Goal: Task Accomplishment & Management: Use online tool/utility

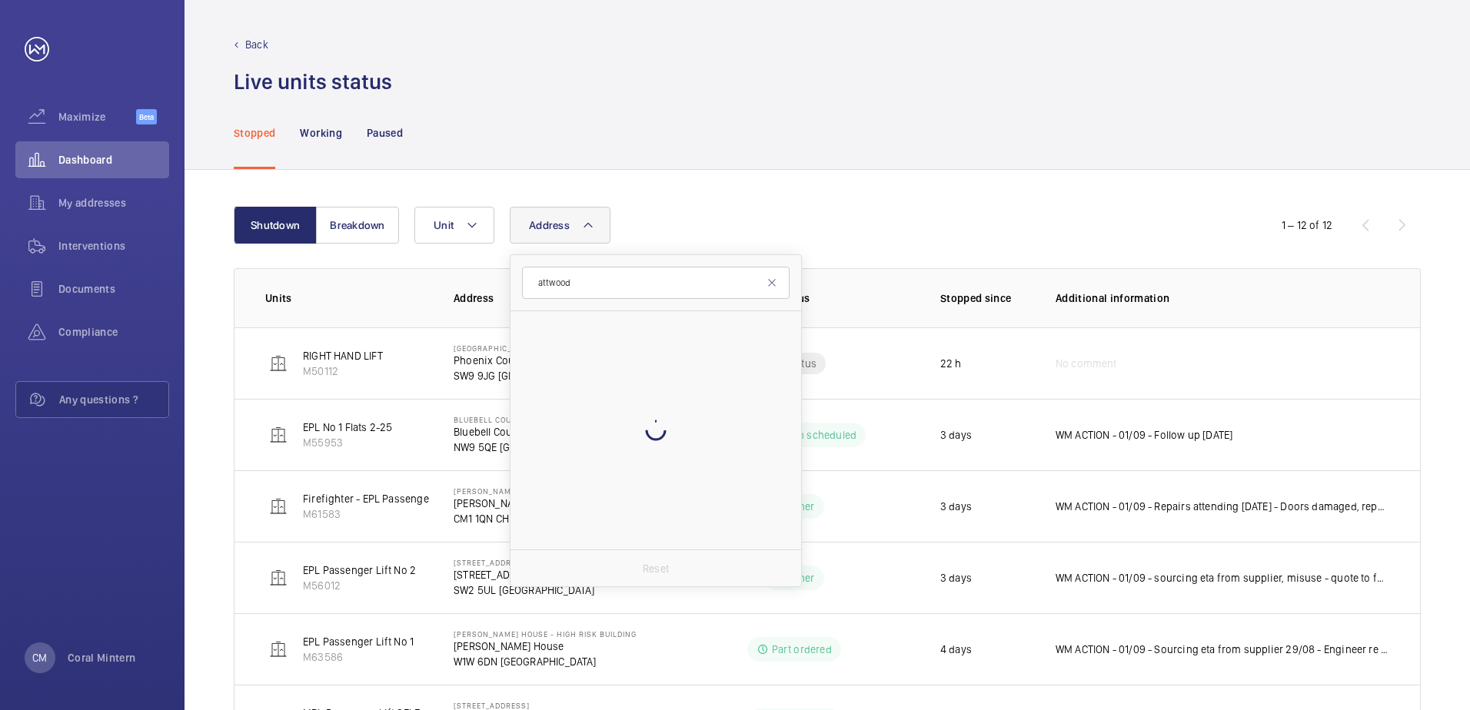
click at [630, 342] on div at bounding box center [655, 430] width 291 height 238
click at [618, 282] on input "attwood" at bounding box center [656, 283] width 268 height 32
drag, startPoint x: 596, startPoint y: 282, endPoint x: 537, endPoint y: 285, distance: 58.5
click at [537, 285] on input "attwood" at bounding box center [656, 283] width 268 height 32
type input "cm1 1hr"
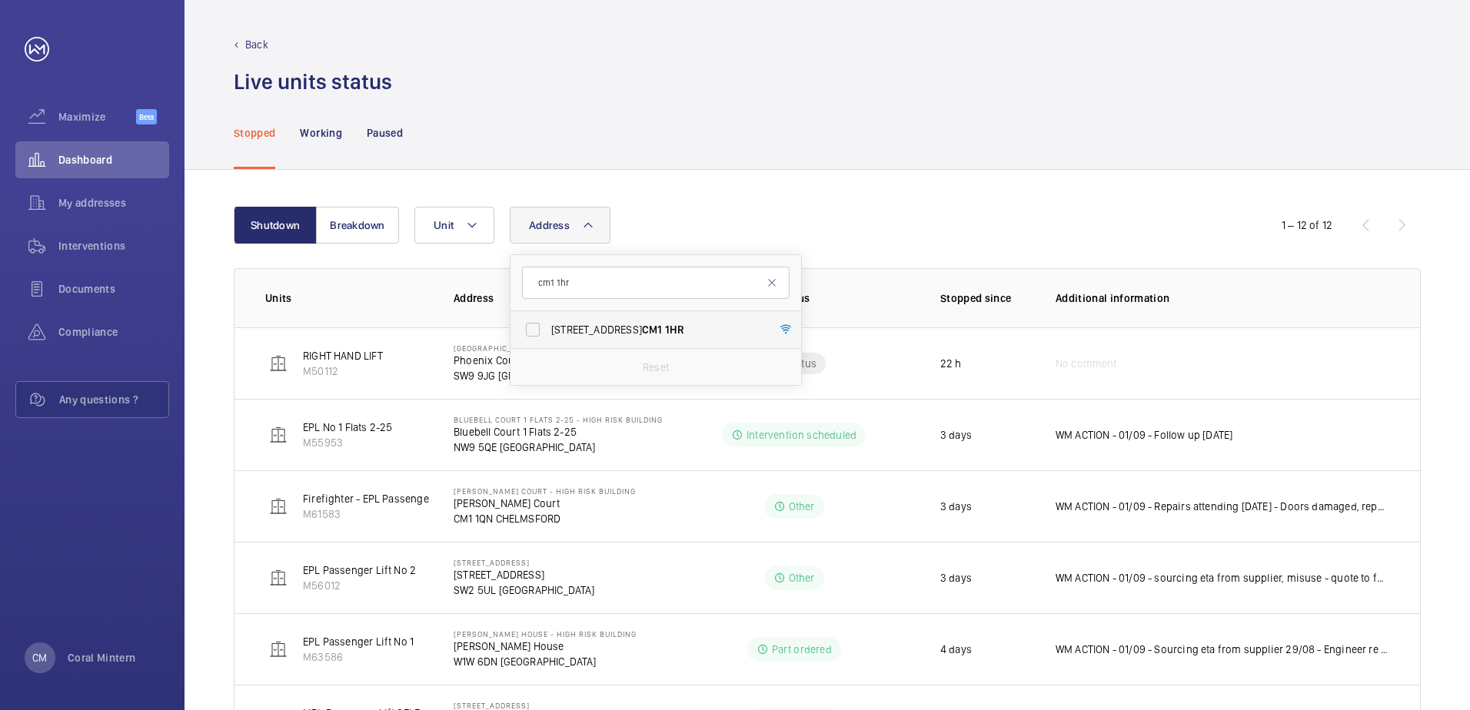
click at [627, 332] on span "[STREET_ADDRESS]" at bounding box center [656, 329] width 211 height 15
click at [548, 332] on input "[STREET_ADDRESS]" at bounding box center [532, 329] width 31 height 31
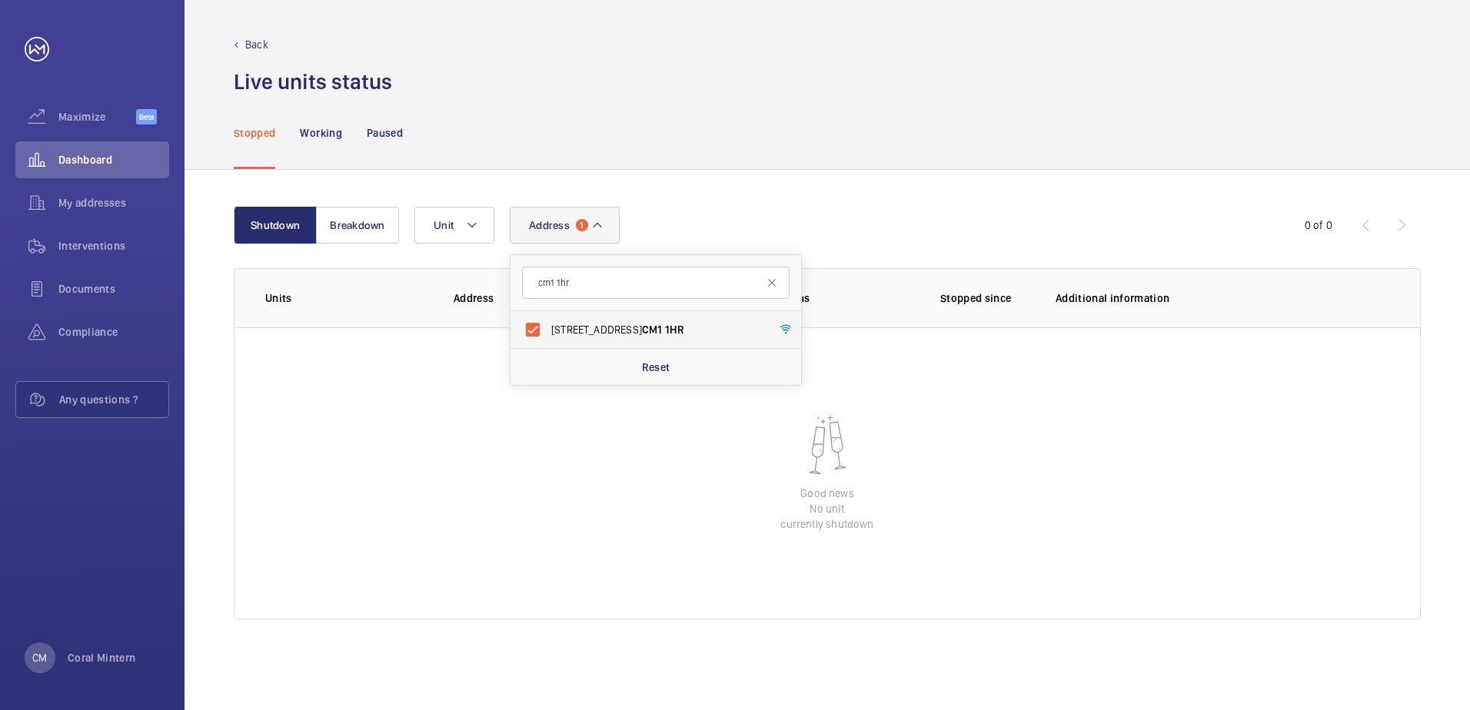
click at [601, 336] on span "[STREET_ADDRESS]" at bounding box center [656, 329] width 211 height 15
click at [548, 336] on input "[STREET_ADDRESS]" at bounding box center [532, 329] width 31 height 31
checkbox input "false"
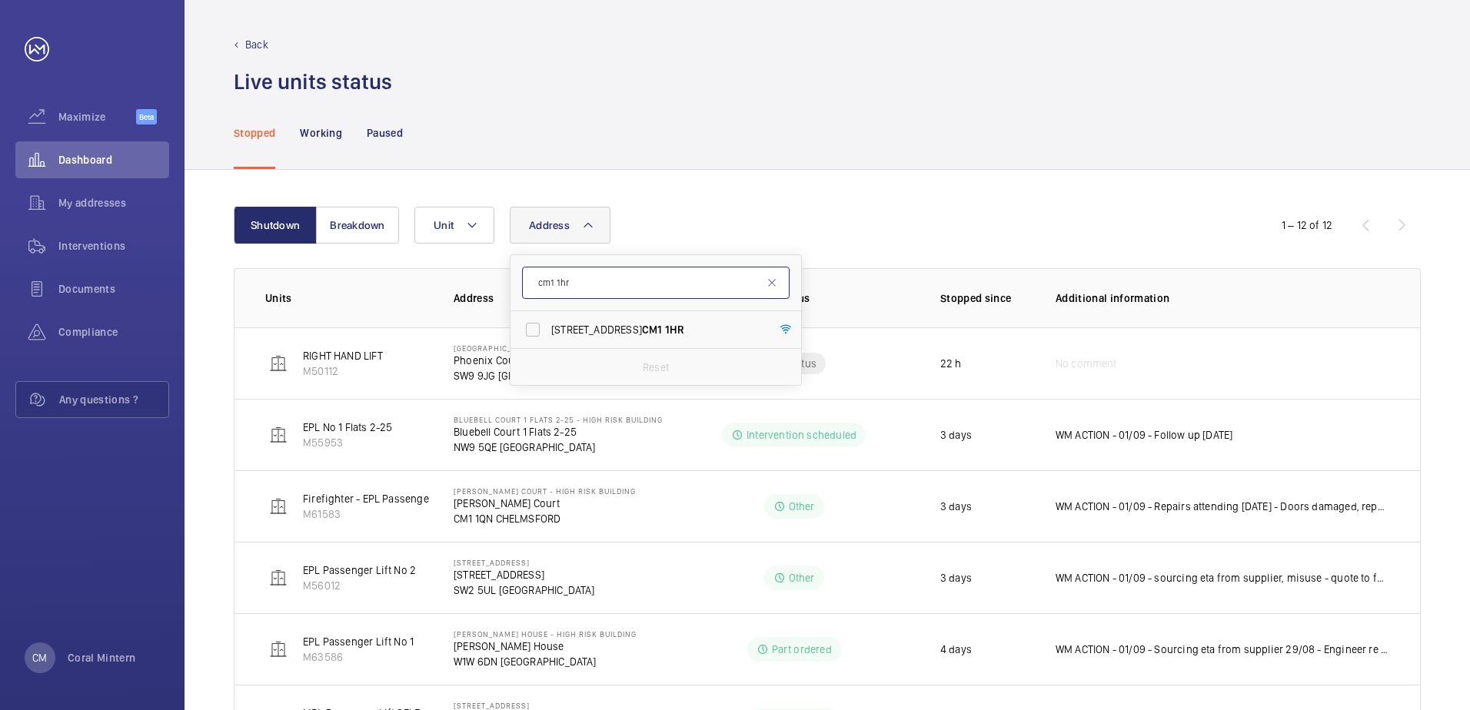
drag, startPoint x: 584, startPoint y: 297, endPoint x: 540, endPoint y: 284, distance: 45.9
click at [540, 284] on input "cm1 1hr" at bounding box center [656, 283] width 268 height 32
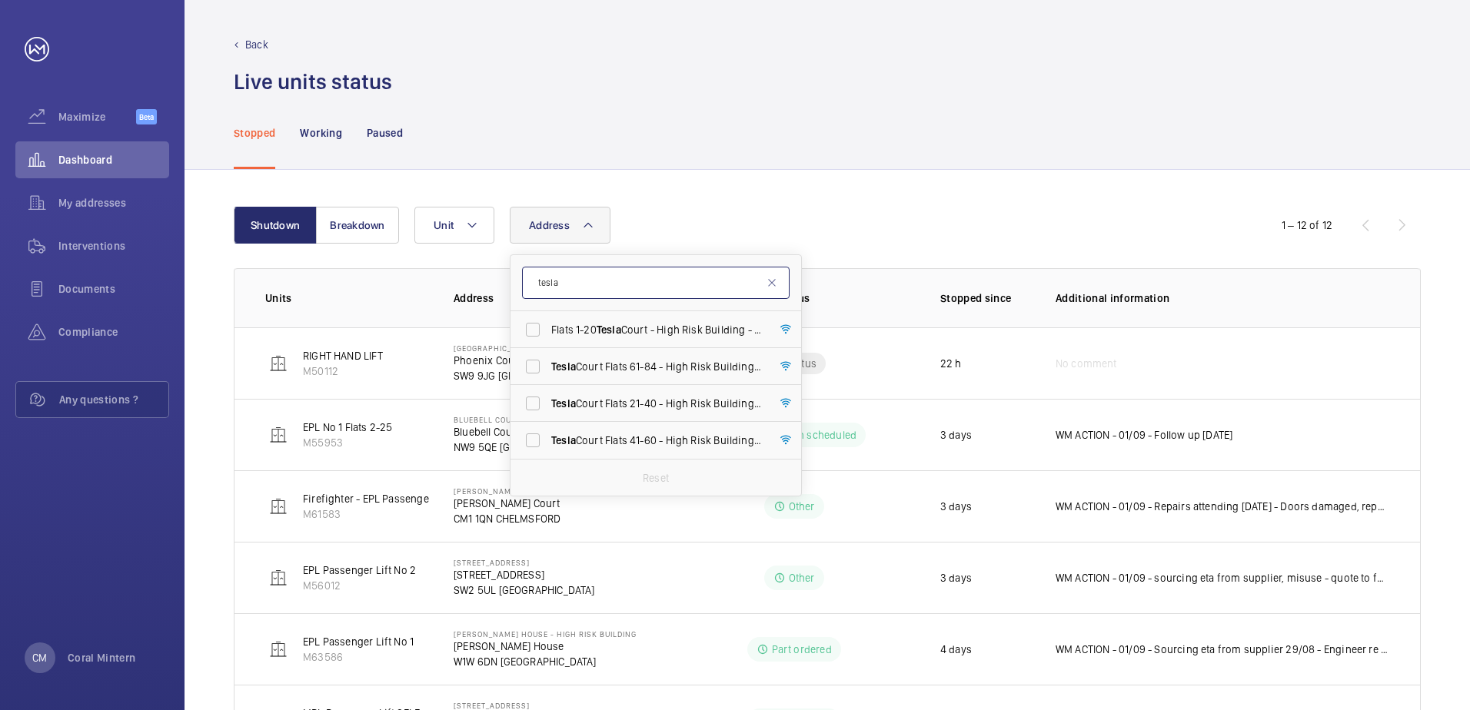
type input "tesla"
click at [653, 338] on label "Flats 1-20 Tesla Court - High Risk Building - Flats [STREET_ADDRESS]" at bounding box center [644, 329] width 268 height 37
click at [548, 338] on input "Flats 1-20 Tesla Court - High Risk Building - Flats [STREET_ADDRESS]" at bounding box center [532, 329] width 31 height 31
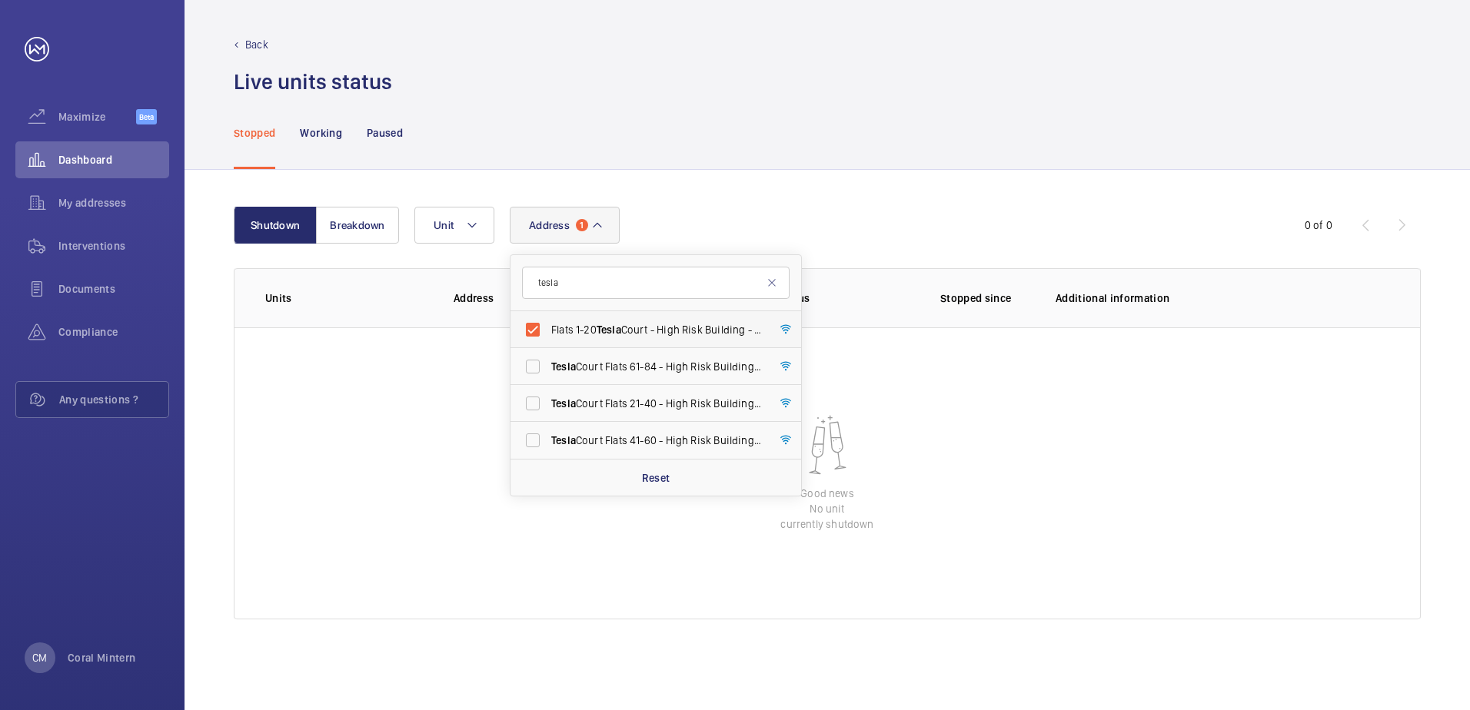
click at [663, 327] on span "Flats 1-20 Tesla Court - High Risk Building - Flats [STREET_ADDRESS]" at bounding box center [656, 329] width 211 height 15
click at [548, 327] on input "Flats 1-20 Tesla Court - High Risk Building - Flats [STREET_ADDRESS]" at bounding box center [532, 329] width 31 height 31
checkbox input "false"
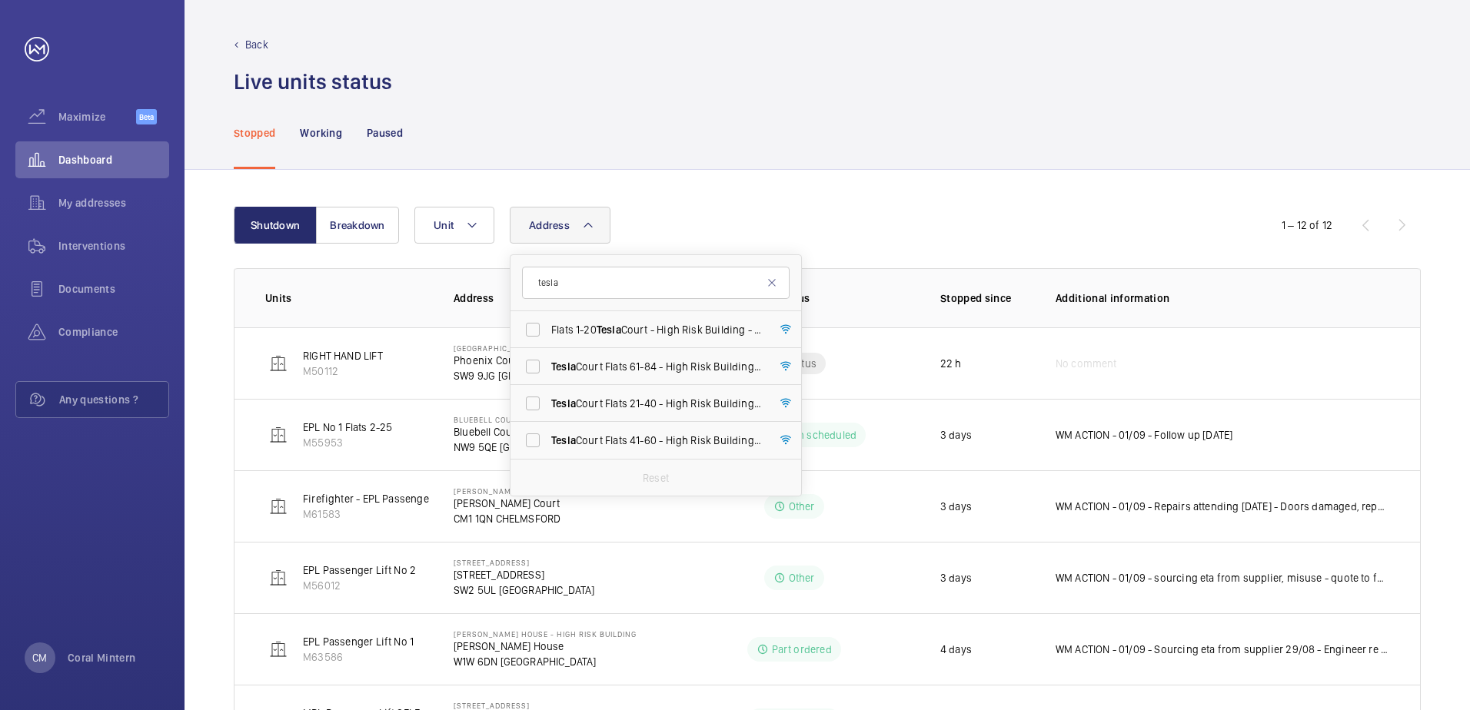
click at [797, 207] on div "Address tesla Flats 1-20 Tesla Court - High Risk Building - Flats [STREET_ADDRE…" at bounding box center [825, 225] width 822 height 37
